Goal: Navigation & Orientation: Find specific page/section

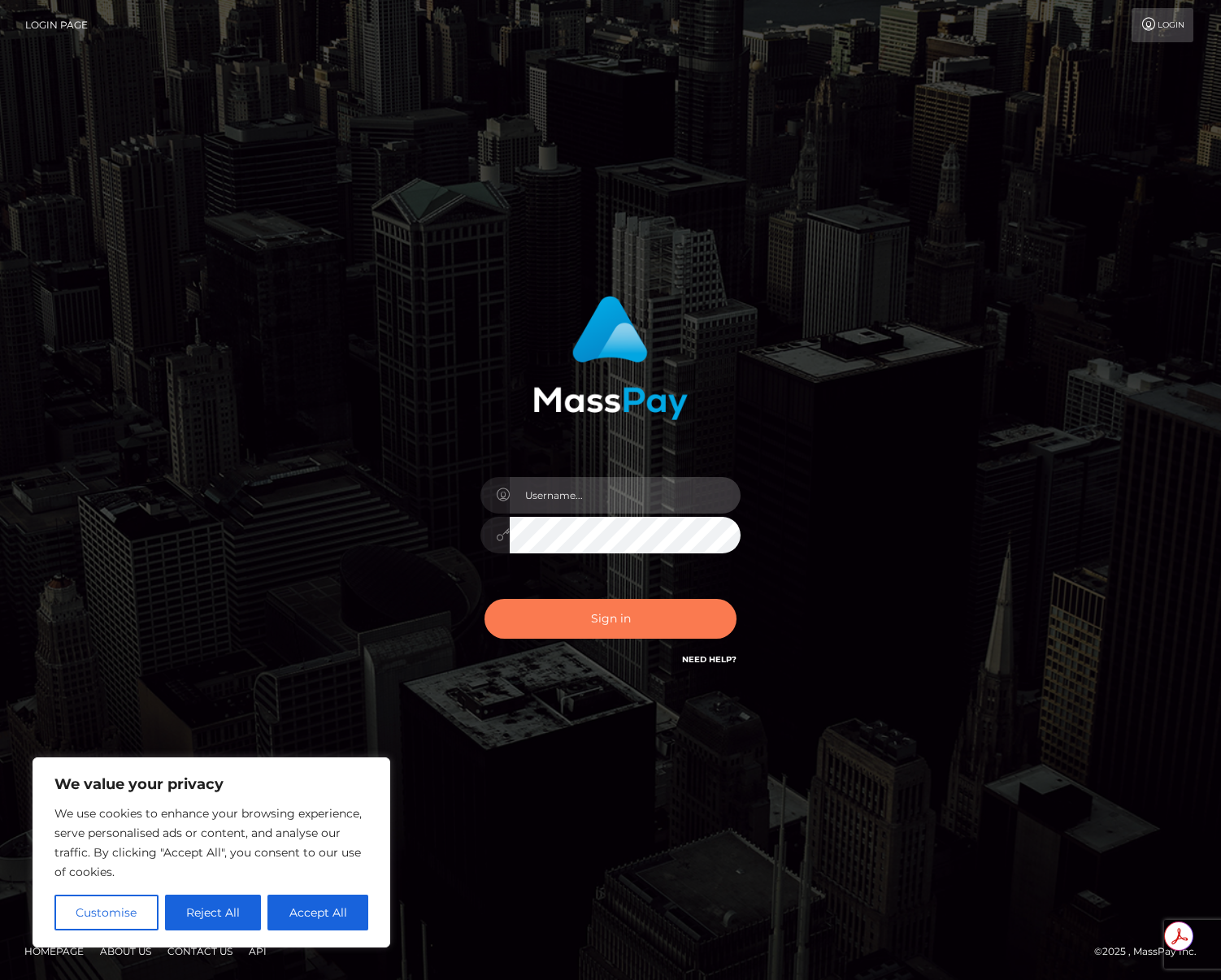
type input "mollica.icf"
click at [616, 627] on button "Sign in" at bounding box center [610, 619] width 252 height 40
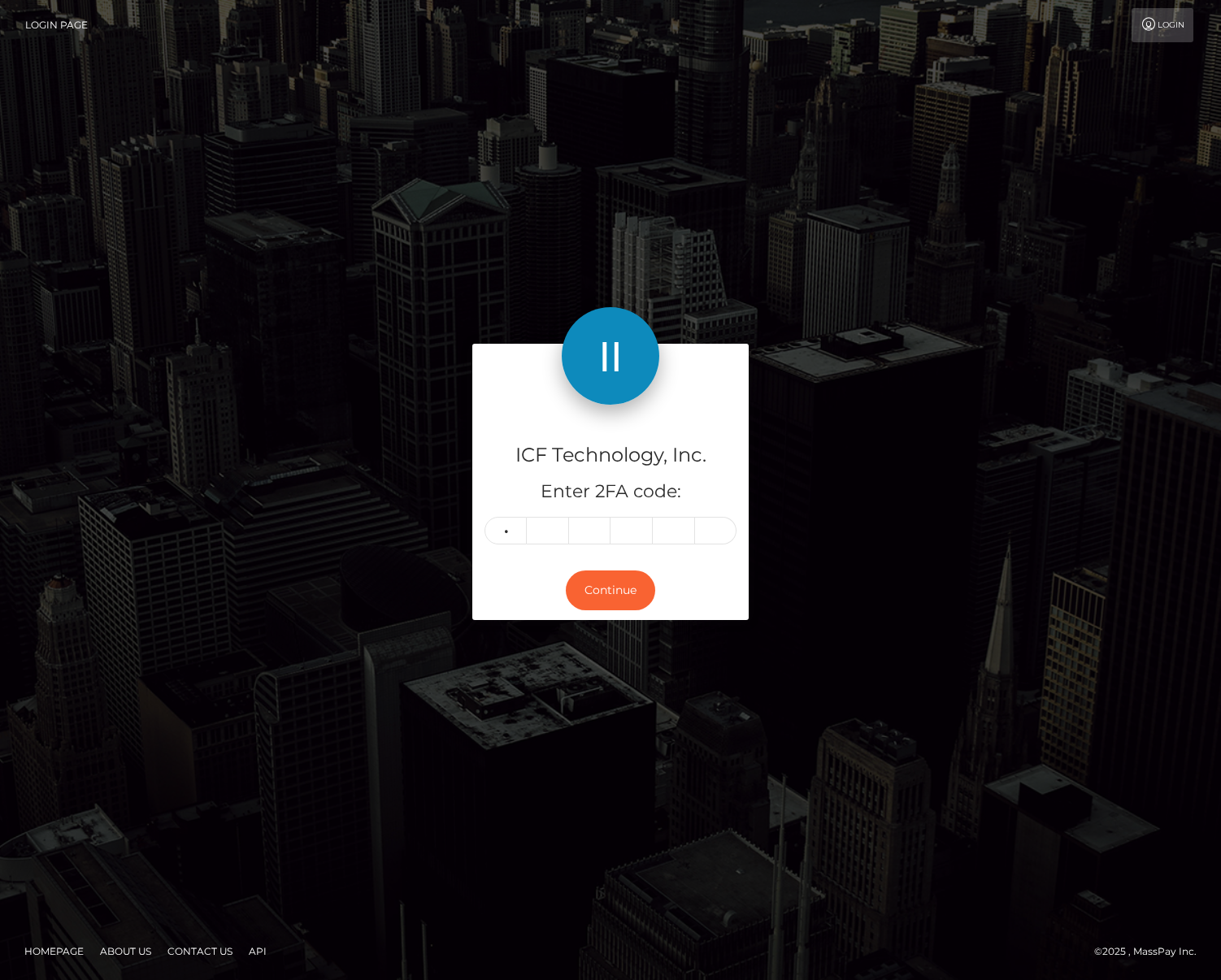
type input "9"
type input "5"
type input "9"
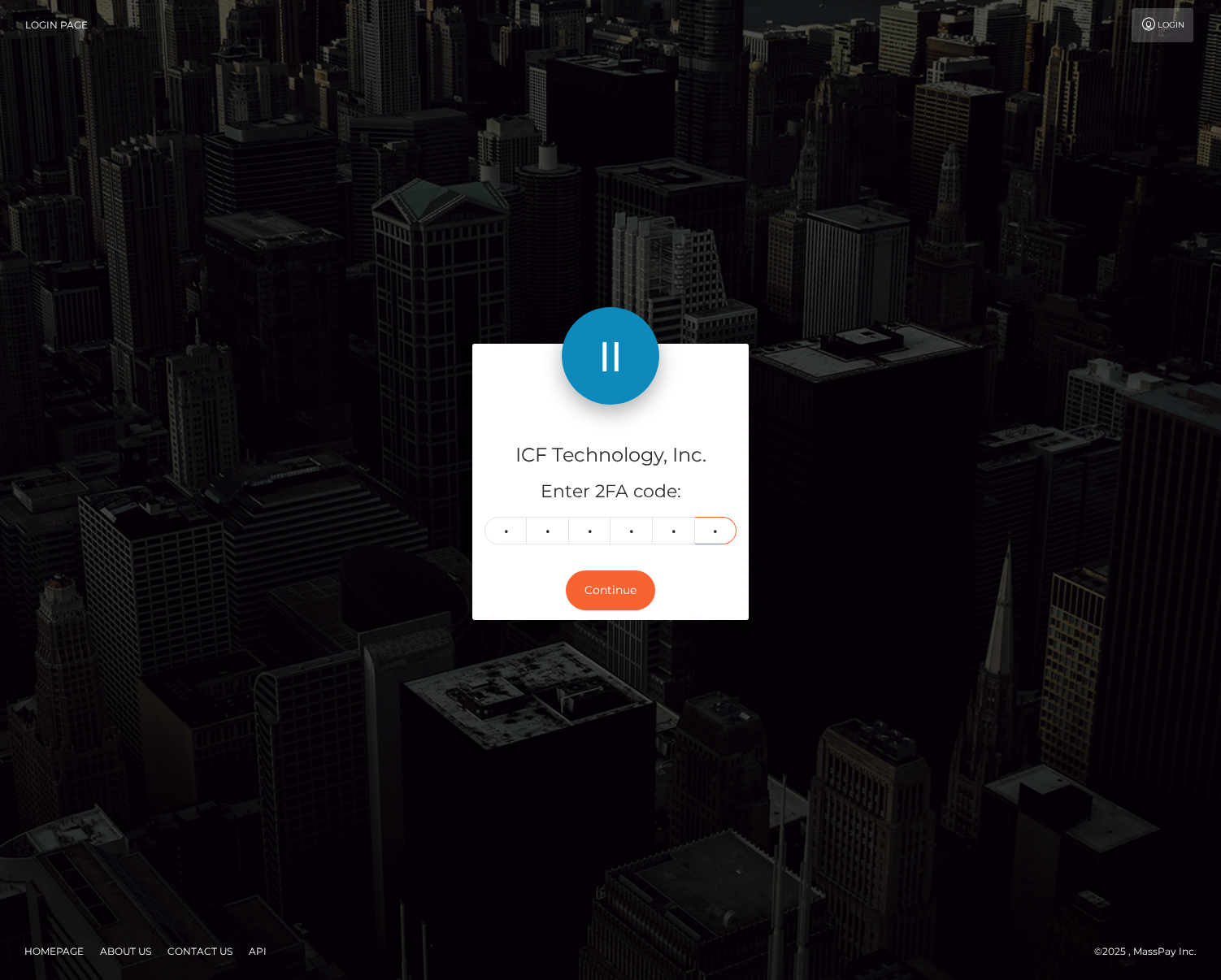
type input "2"
click at [619, 558] on div "ICF Technology, Inc. Enter 2FA code: 9 9 9 5 9 2 999592" at bounding box center [610, 482] width 276 height 156
click at [616, 582] on button "Continue" at bounding box center [611, 590] width 90 height 40
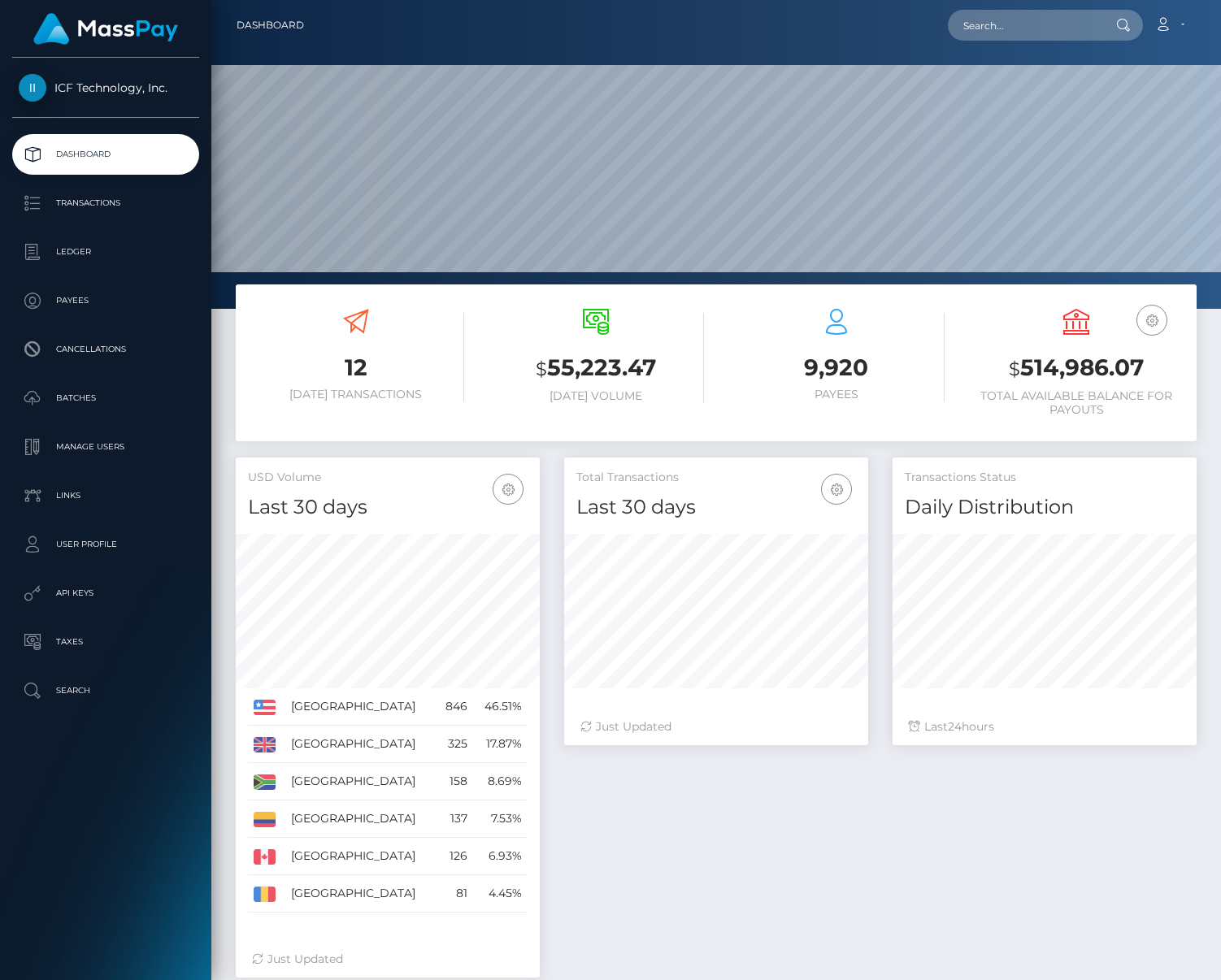
scroll to position [289, 304]
click at [127, 398] on p "Batches" at bounding box center [105, 399] width 174 height 24
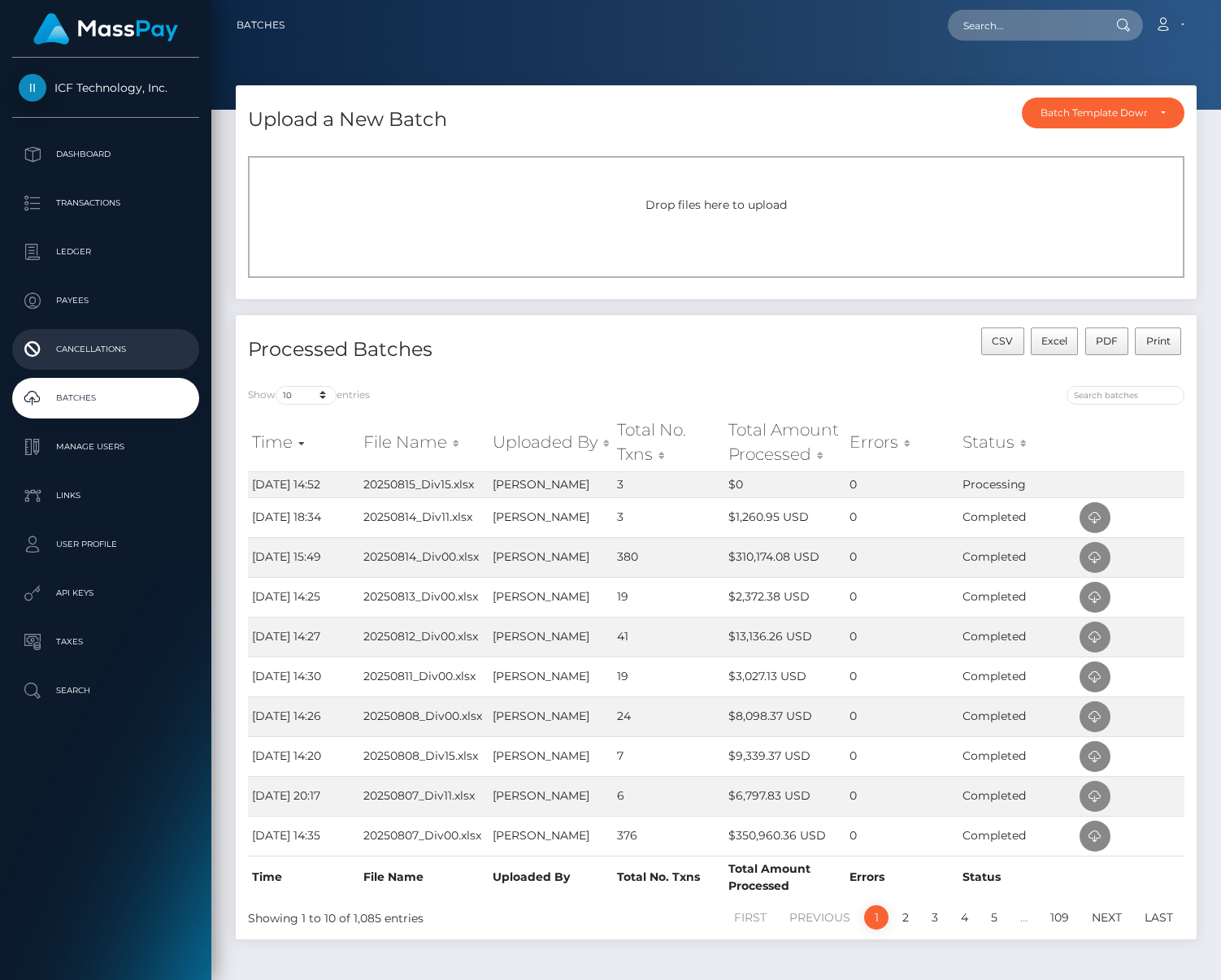
click at [121, 338] on p "Cancellations" at bounding box center [105, 350] width 174 height 24
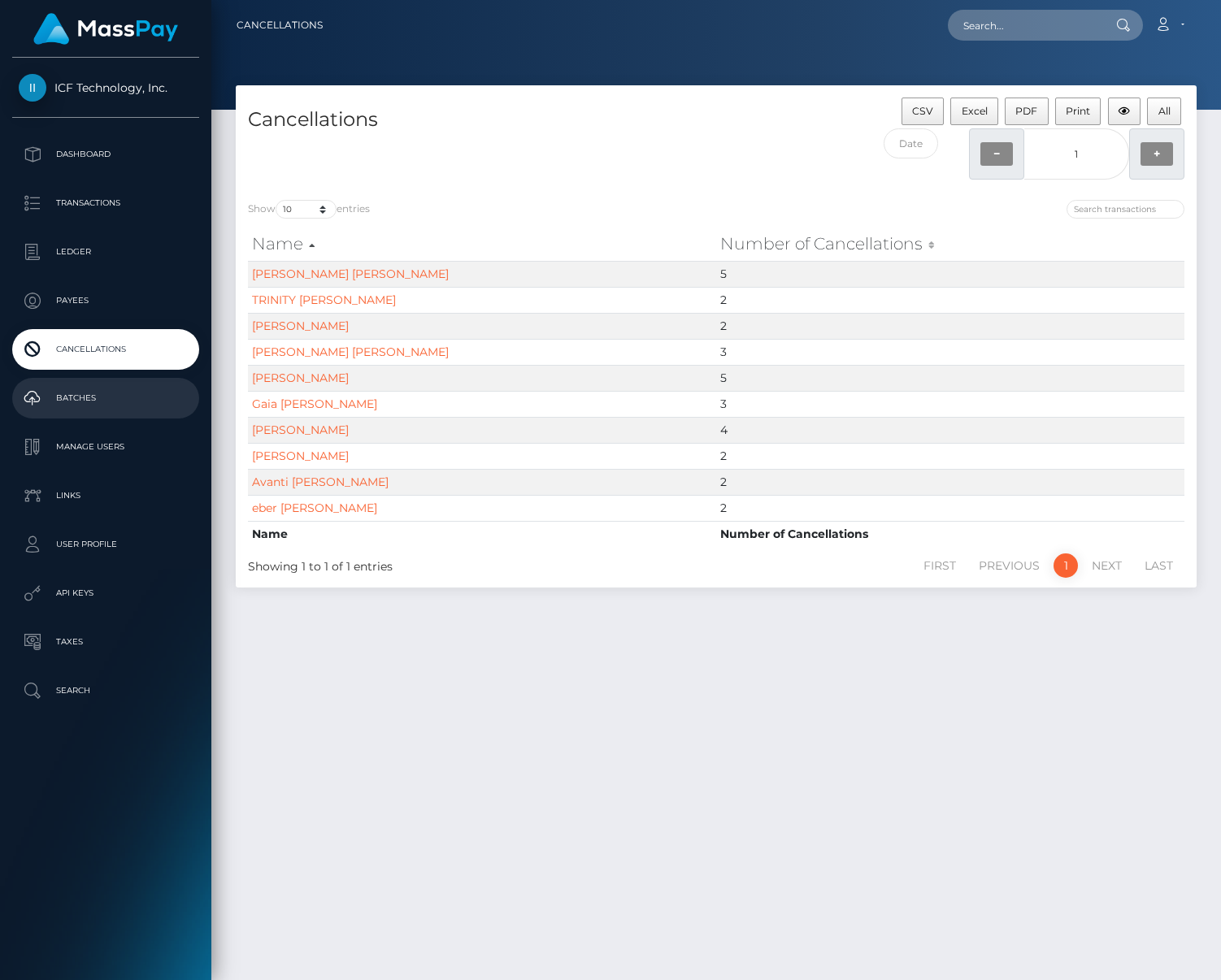
click at [105, 404] on p "Batches" at bounding box center [105, 399] width 174 height 24
